Goal: Book appointment/travel/reservation

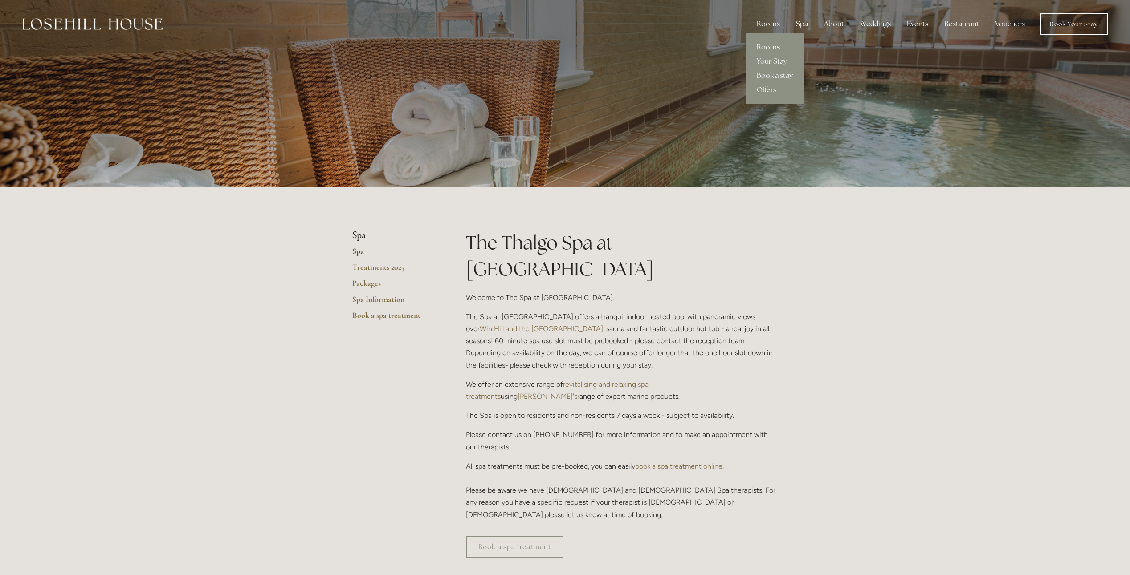
click at [771, 47] on link "Rooms" at bounding box center [774, 47] width 57 height 14
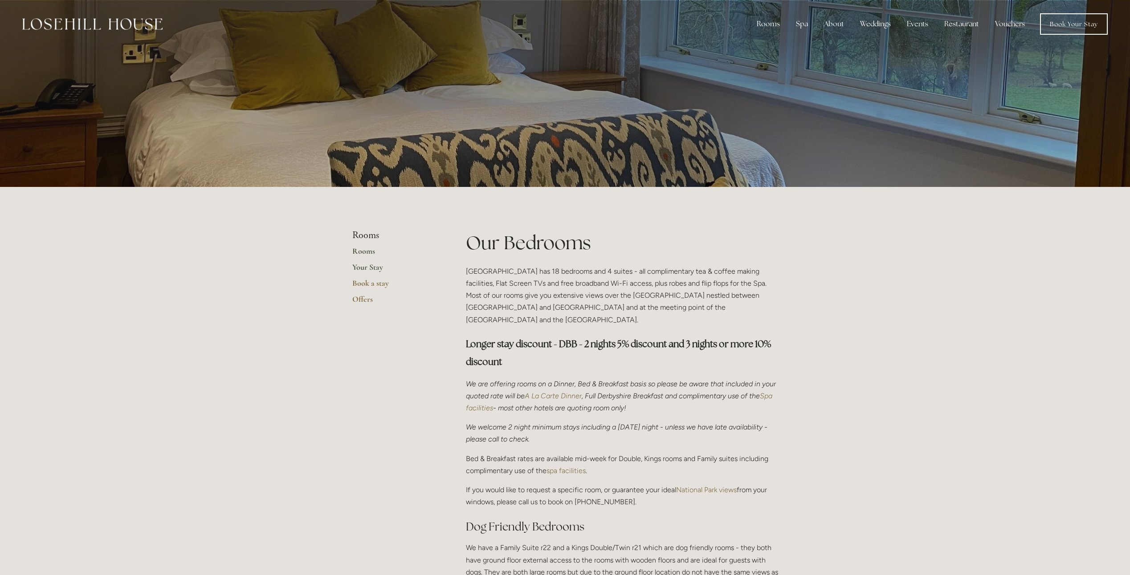
scroll to position [89, 0]
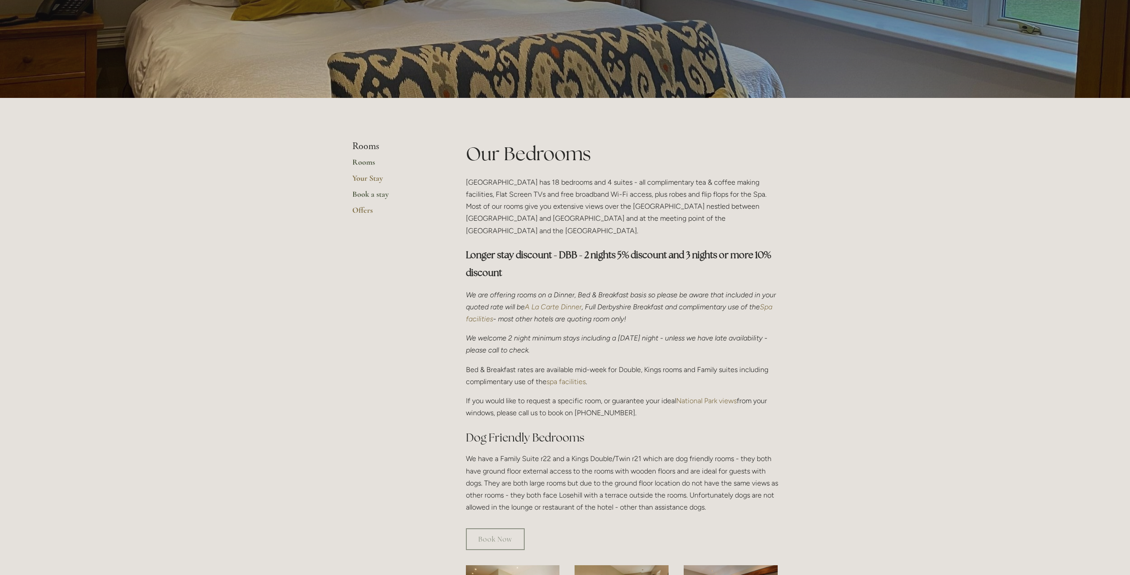
click at [365, 191] on link "Book a stay" at bounding box center [394, 197] width 85 height 16
